Goal: Information Seeking & Learning: Find specific fact

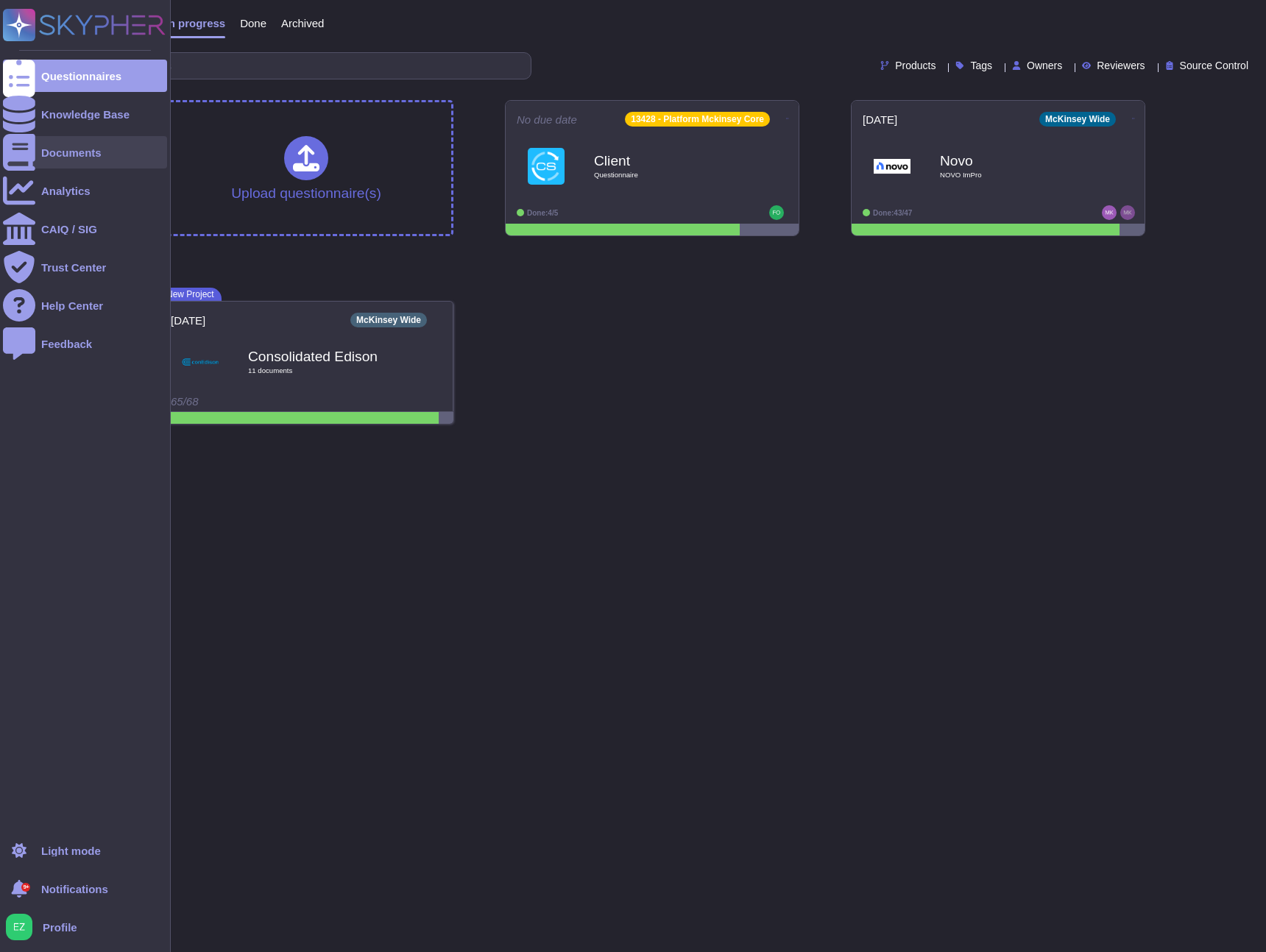
click at [27, 149] on icon at bounding box center [19, 151] width 32 height 37
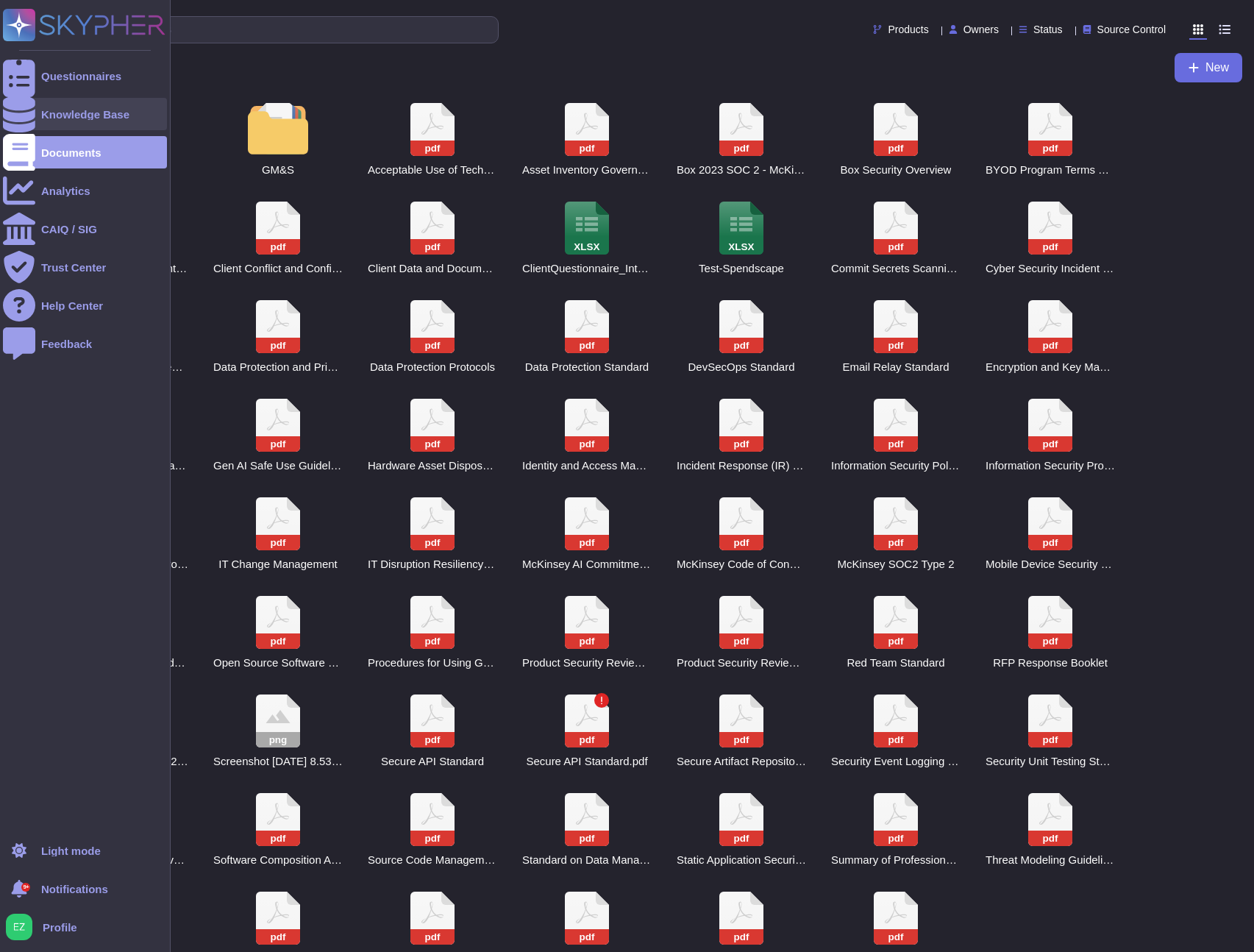
click at [47, 126] on div "Knowledge Base" at bounding box center [84, 114] width 164 height 32
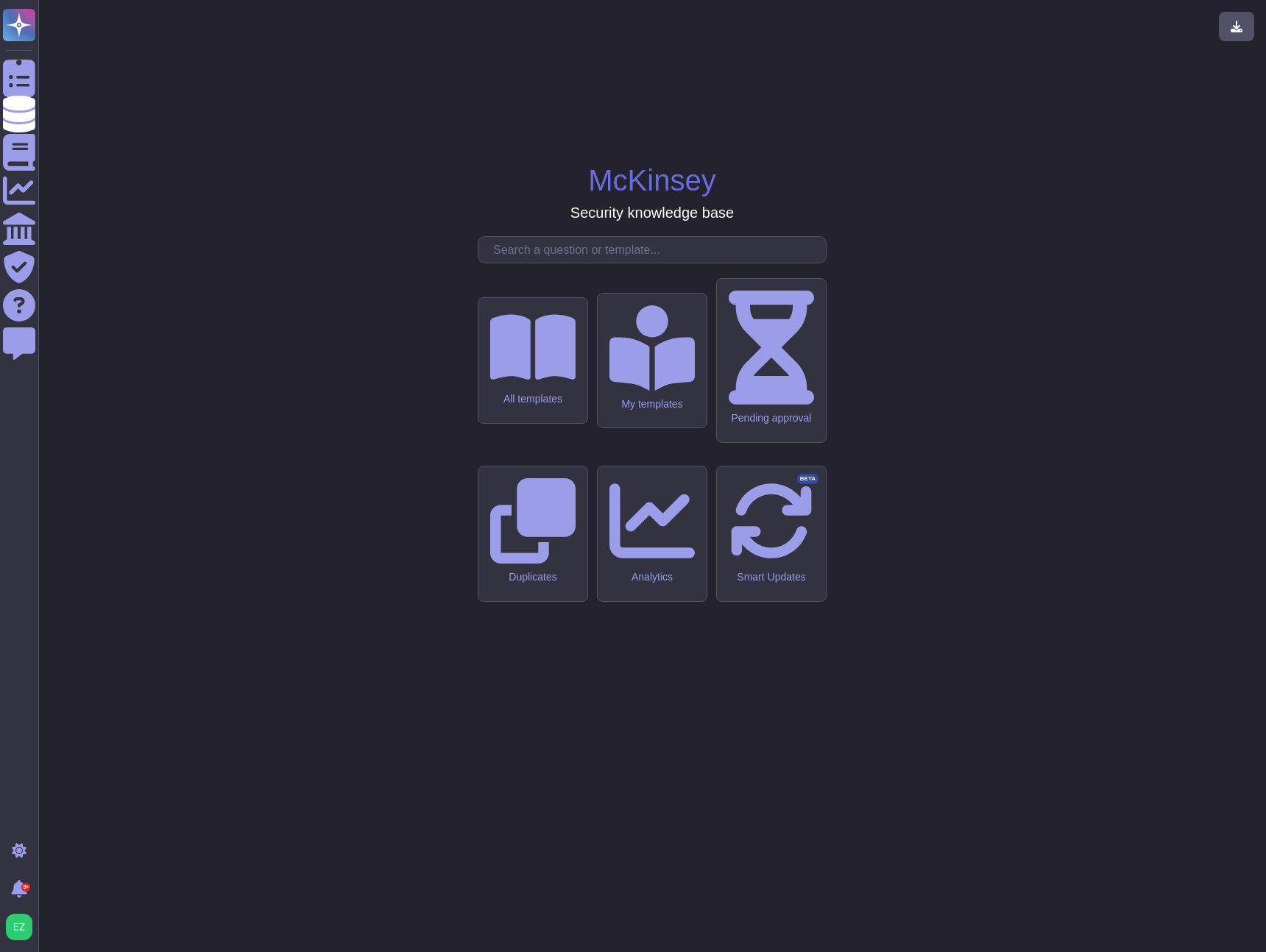
click at [560, 365] on div "All templates My templates Pending approval Duplicates Analytics Smart Updates …" at bounding box center [651, 512] width 349 height 553
click at [590, 262] on input "text" at bounding box center [655, 249] width 340 height 26
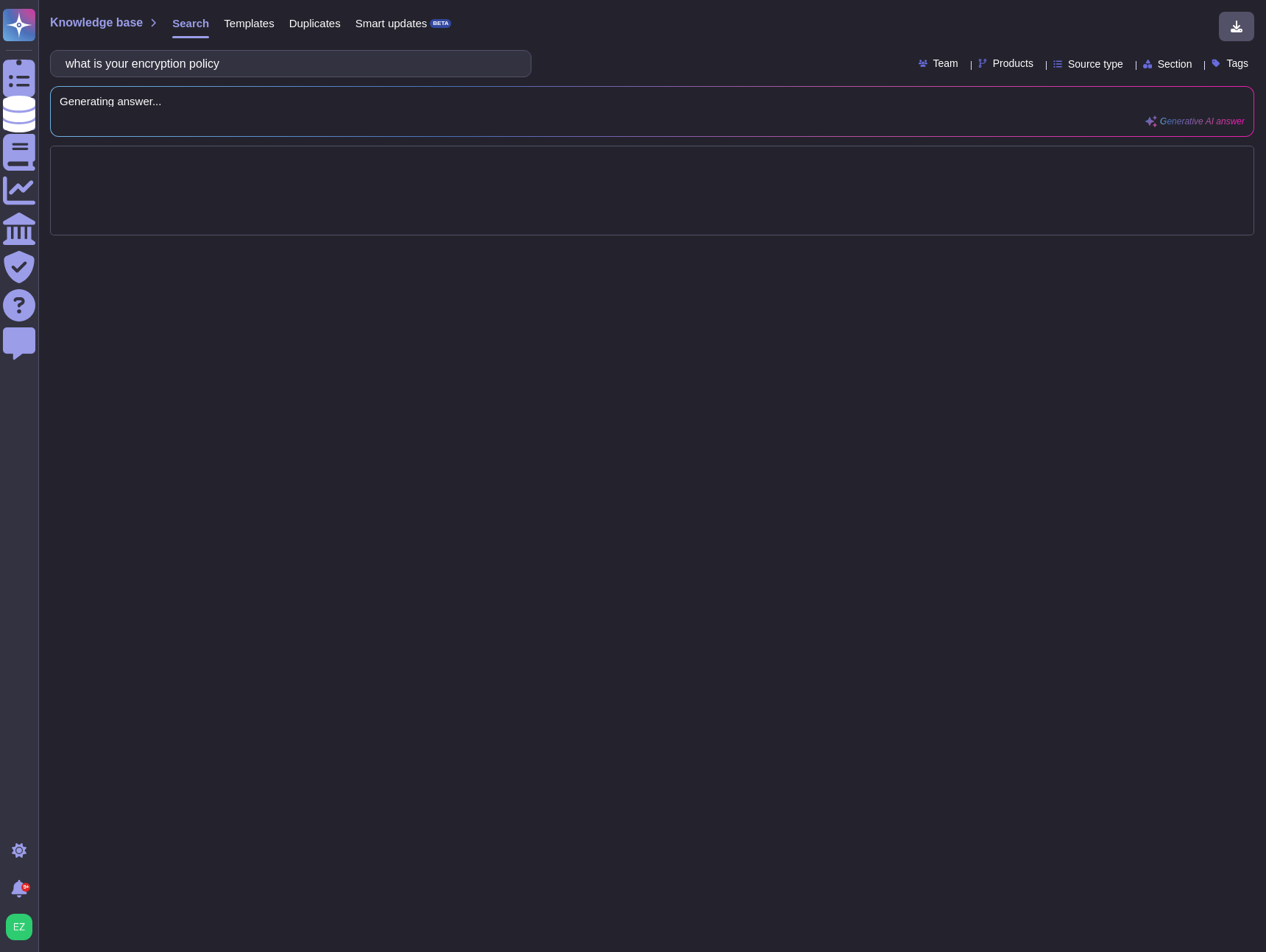
type input "what is your encryption policy"
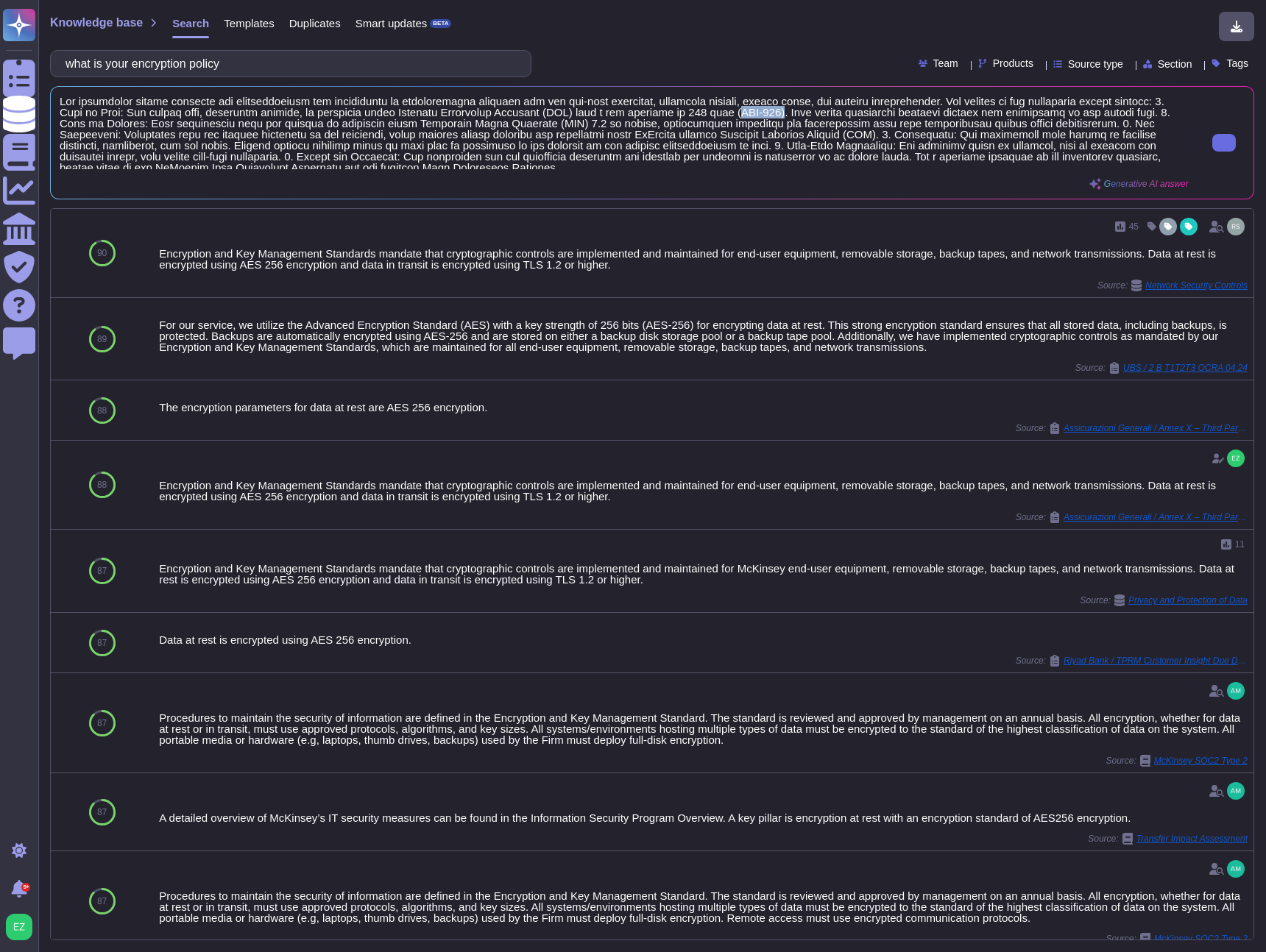
drag, startPoint x: 884, startPoint y: 113, endPoint x: 839, endPoint y: 112, distance: 45.0
click at [839, 112] on span at bounding box center [624, 133] width 1129 height 73
copy span "AES-256)"
